Goal: Navigation & Orientation: Understand site structure

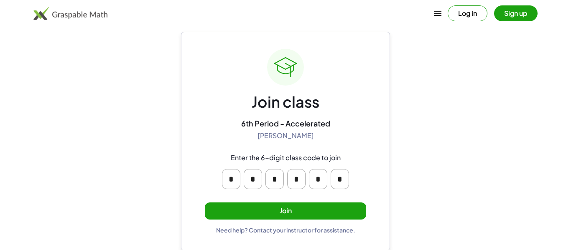
scroll to position [15, 0]
click at [289, 205] on button "Join" at bounding box center [285, 210] width 161 height 17
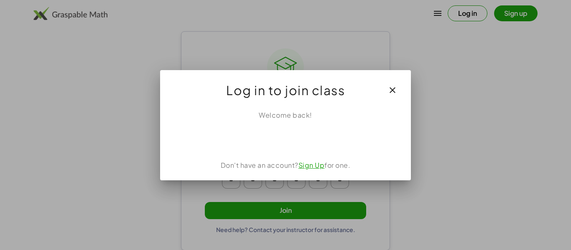
scroll to position [0, 0]
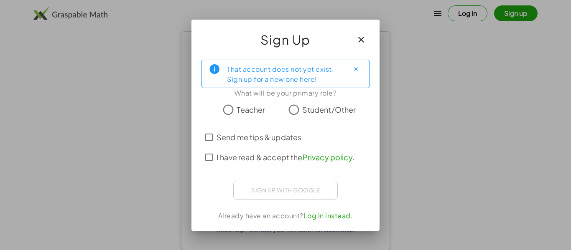
click at [305, 110] on span "Student/Other" at bounding box center [329, 109] width 54 height 11
click at [222, 135] on span "Send me tips & updates" at bounding box center [259, 137] width 85 height 11
click at [235, 157] on span "I have read & accept the Privacy policy ." at bounding box center [286, 157] width 138 height 11
click at [235, 139] on span "Send me tips & updates" at bounding box center [259, 137] width 85 height 11
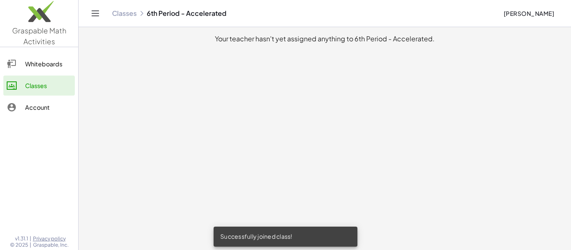
click at [353, 97] on main "Your teacher hasn't yet assigned anything to 6th Period - Accelerated." at bounding box center [325, 125] width 492 height 250
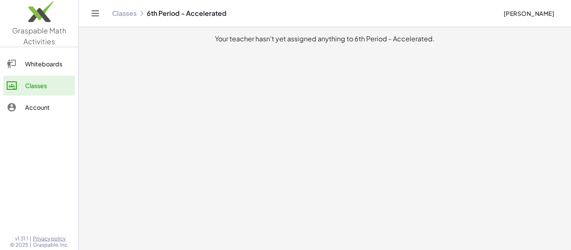
click at [41, 68] on div "Whiteboards" at bounding box center [48, 64] width 46 height 10
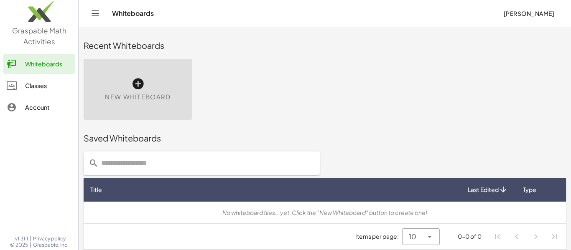
click at [23, 107] on div at bounding box center [16, 107] width 18 height 10
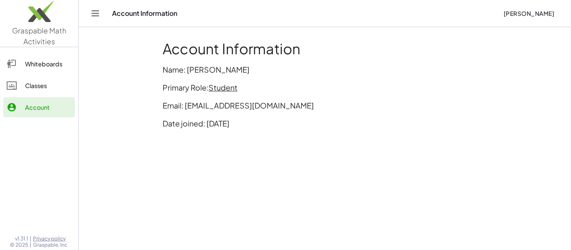
click at [28, 92] on link "Classes" at bounding box center [38, 86] width 71 height 20
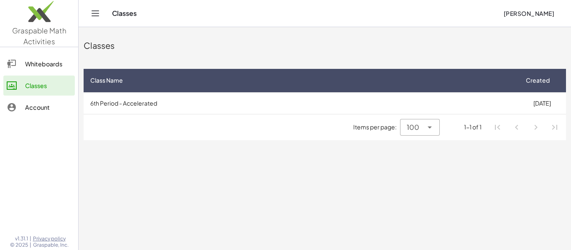
click at [28, 92] on link "Classes" at bounding box center [38, 86] width 71 height 20
click at [52, 70] on link "Whiteboards" at bounding box center [38, 64] width 71 height 20
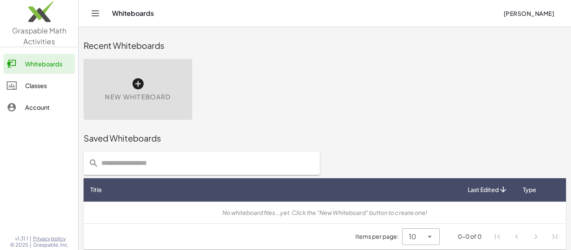
click at [52, 83] on div "Classes" at bounding box center [48, 86] width 46 height 10
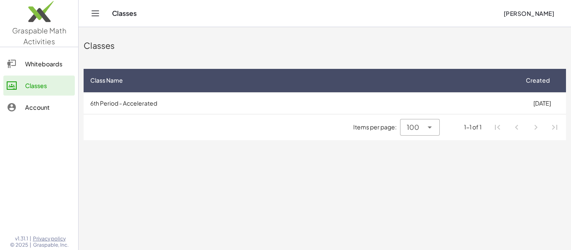
click at [53, 29] on img at bounding box center [39, 14] width 78 height 36
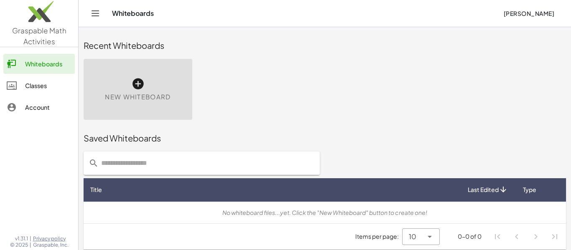
click at [36, 76] on link "Classes" at bounding box center [38, 86] width 71 height 20
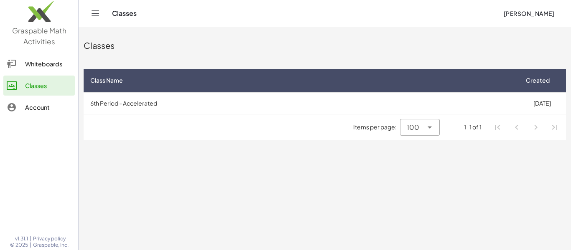
click at [36, 76] on link "Classes" at bounding box center [38, 86] width 71 height 20
click at [503, 10] on span "[PERSON_NAME]" at bounding box center [528, 14] width 51 height 8
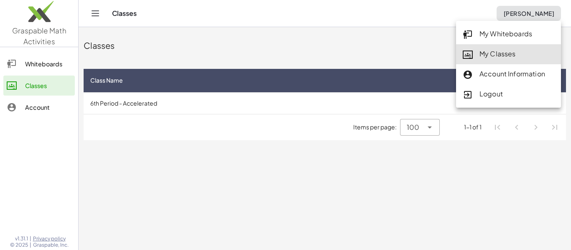
click at [443, 51] on div "Classes" at bounding box center [325, 46] width 482 height 12
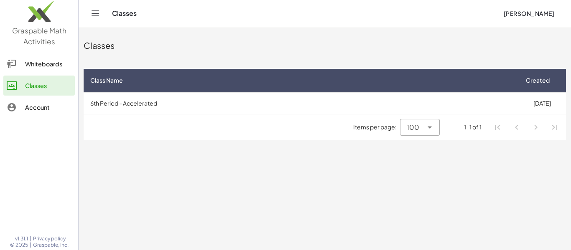
click at [443, 51] on div "Classes" at bounding box center [325, 46] width 482 height 12
